Goal: Register for event/course

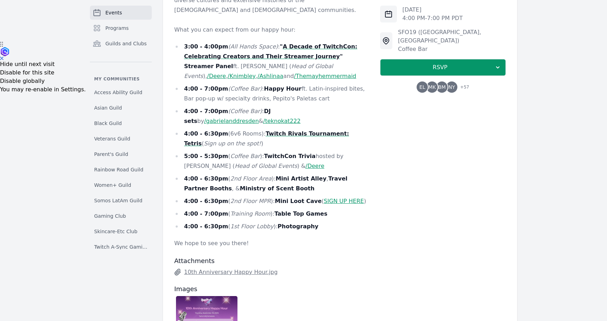
scroll to position [260, 0]
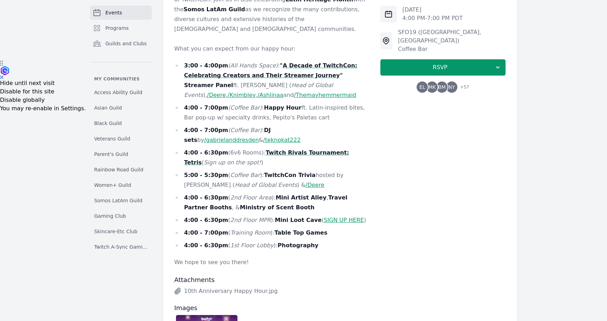
click at [334, 217] on link "SIGN UP HERE" at bounding box center [344, 220] width 40 height 7
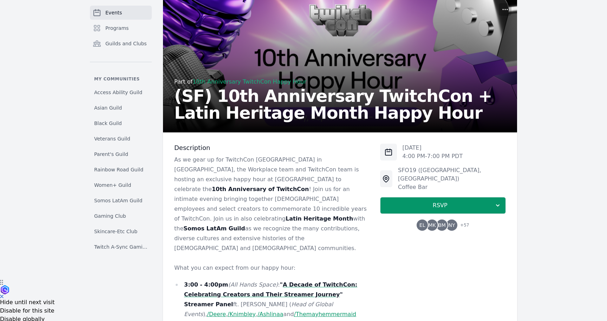
scroll to position [0, 0]
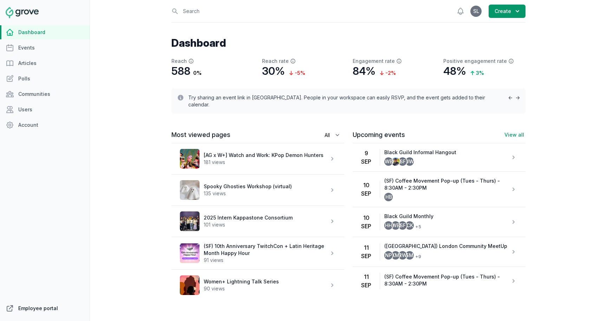
click at [49, 306] on link "Employee portal" at bounding box center [45, 308] width 90 height 14
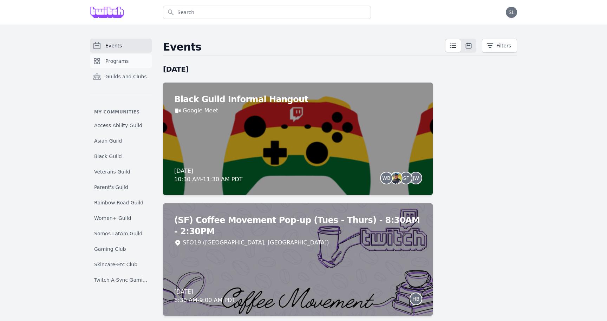
click at [125, 60] on span "Programs" at bounding box center [116, 61] width 23 height 7
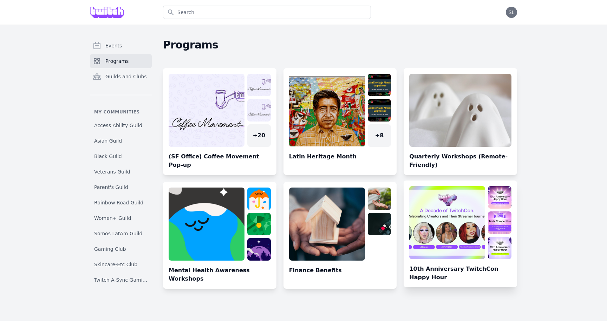
click at [447, 220] on link at bounding box center [459, 236] width 113 height 101
